Goal: Task Accomplishment & Management: Complete application form

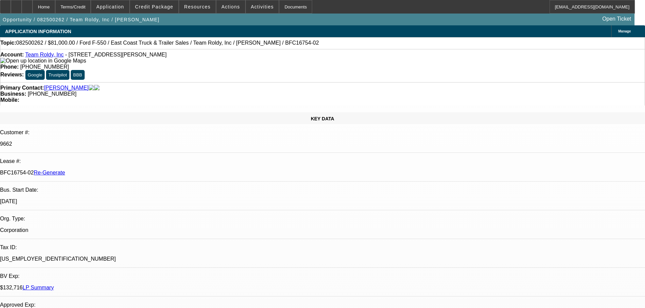
select select "4"
select select "0"
select select "2"
select select "0"
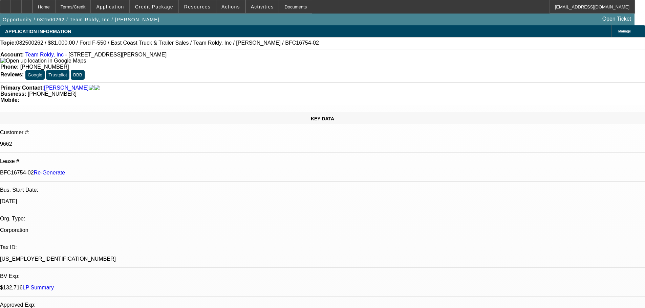
select select "6"
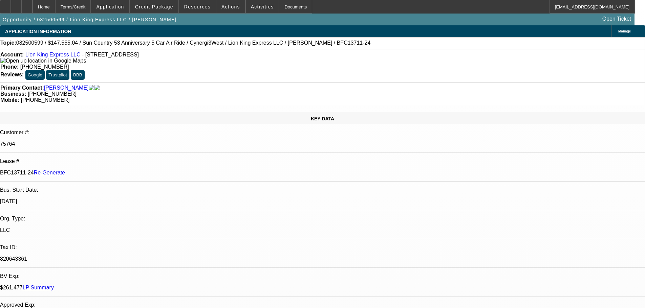
select select "3"
select select "0"
select select "6"
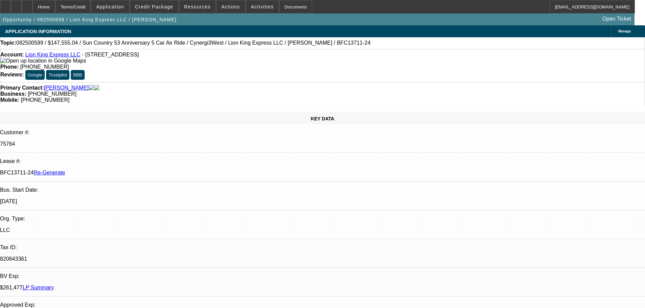
scroll to position [271, 0]
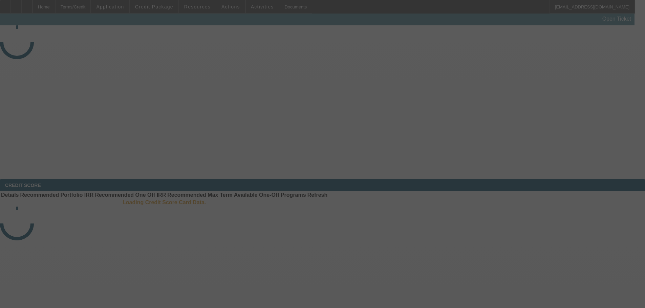
select select "3"
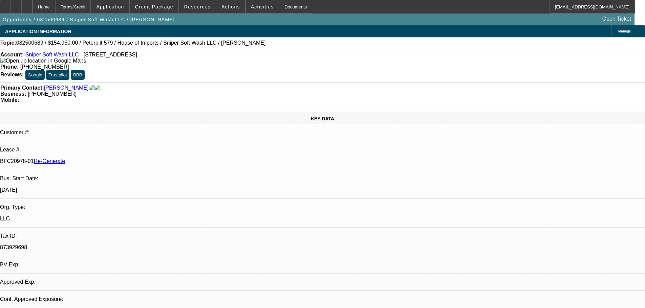
select select "0"
select select "2"
select select "0"
select select "6"
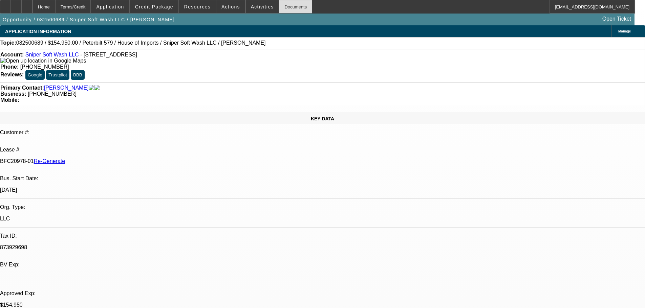
click at [294, 6] on div "Documents" at bounding box center [295, 7] width 33 height 14
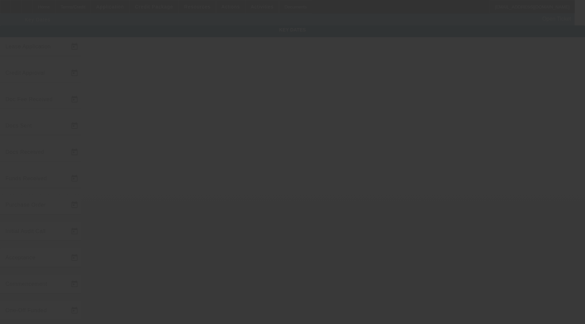
type input "8/26/2025"
type input "8/29/2025"
type input "9/4/2025"
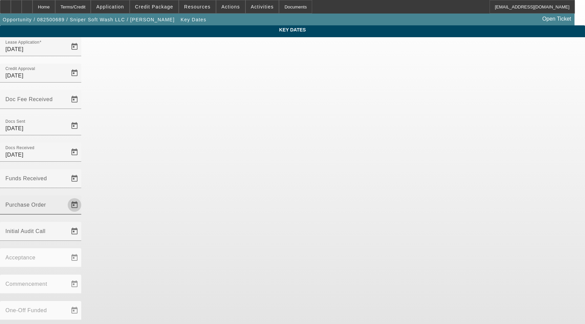
click at [83, 197] on span "Open calendar" at bounding box center [74, 205] width 16 height 16
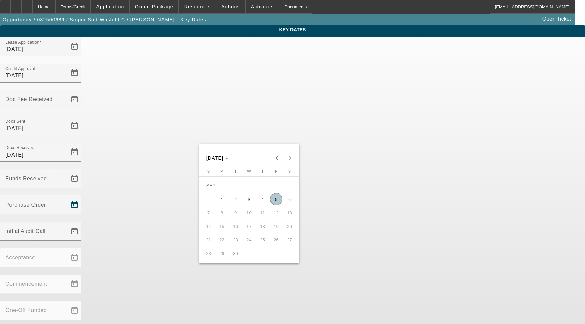
click at [278, 204] on span "5" at bounding box center [276, 199] width 12 height 12
type input "9/5/2025"
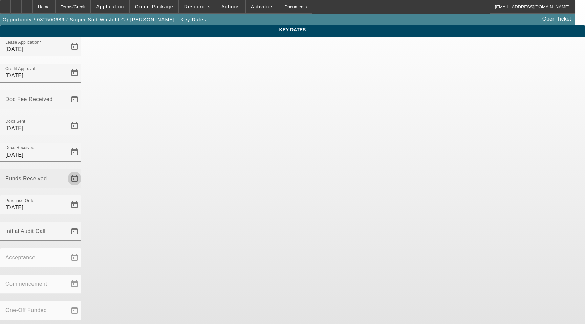
click at [83, 171] on span "Open calendar" at bounding box center [74, 179] width 16 height 16
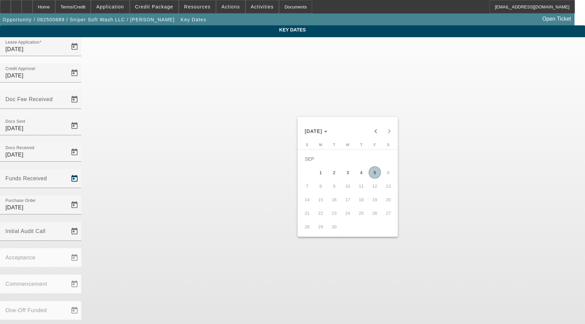
click at [376, 178] on span "5" at bounding box center [374, 172] width 12 height 12
type input "9/5/2025"
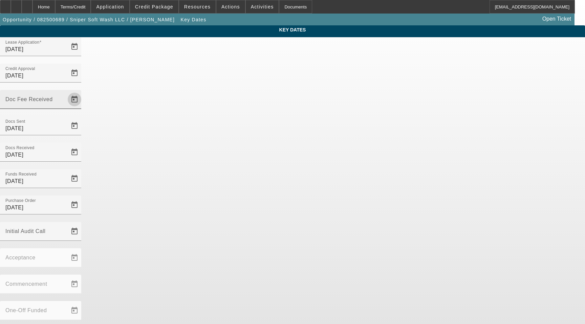
click at [83, 91] on span "Open calendar" at bounding box center [74, 99] width 16 height 16
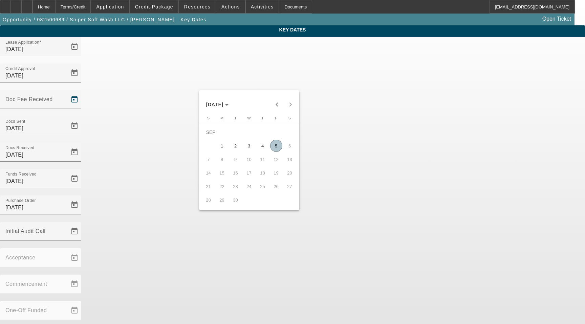
click at [276, 150] on span "5" at bounding box center [276, 146] width 12 height 12
type input "9/5/2025"
